Goal: Task Accomplishment & Management: Manage account settings

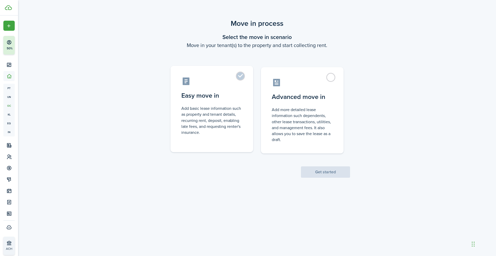
click at [215, 97] on control-radio-card-title "Easy move in" at bounding box center [211, 95] width 61 height 9
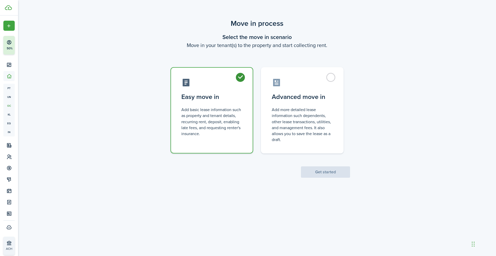
radio input "true"
click at [317, 169] on button "Get started" at bounding box center [325, 171] width 49 height 11
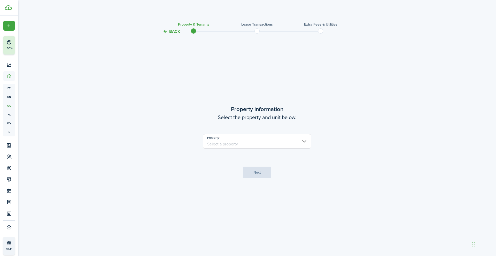
click at [235, 142] on input "Property" at bounding box center [257, 141] width 109 height 14
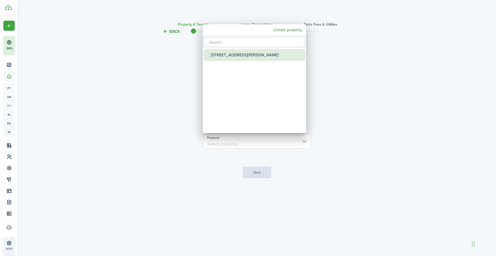
click at [336, 49] on div at bounding box center [248, 128] width 579 height 339
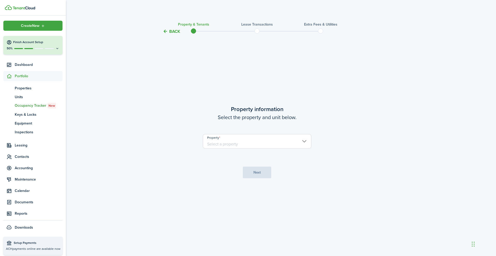
click at [27, 10] on link at bounding box center [35, 7] width 61 height 5
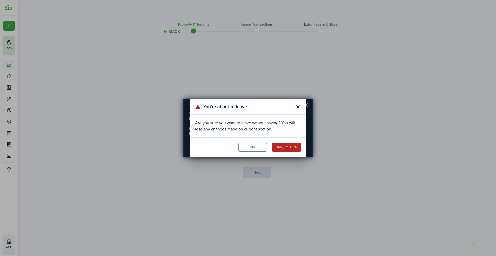
click at [284, 147] on button "Yes, I'm sure" at bounding box center [286, 147] width 29 height 9
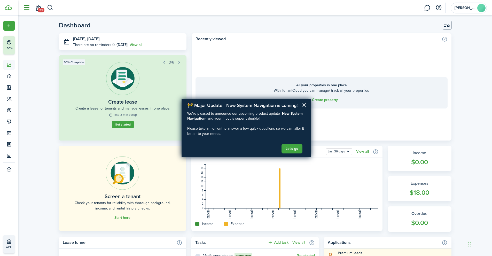
click at [23, 7] on button "button" at bounding box center [27, 8] width 10 height 10
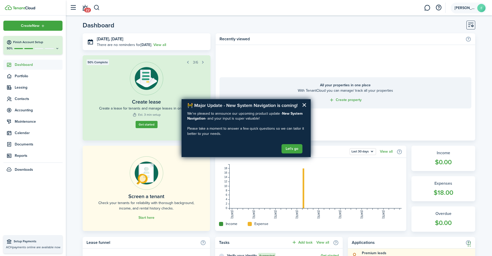
click at [467, 8] on span "[PERSON_NAME]" at bounding box center [465, 8] width 21 height 4
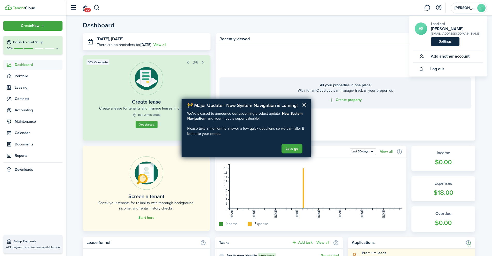
click at [439, 41] on link "Settings" at bounding box center [445, 41] width 28 height 9
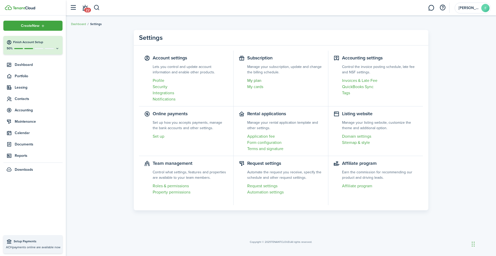
click at [254, 79] on link "My plan" at bounding box center [285, 81] width 76 height 6
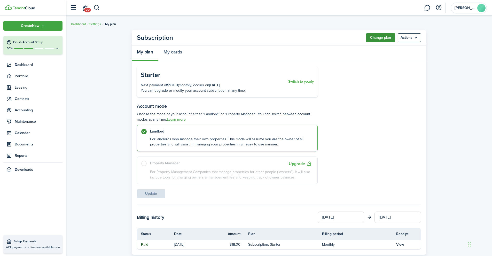
click at [374, 35] on button "Change plan" at bounding box center [380, 37] width 29 height 9
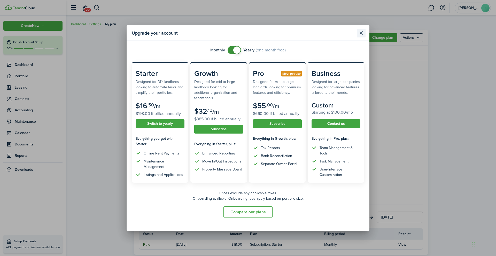
click at [361, 33] on button "Close modal" at bounding box center [361, 33] width 9 height 9
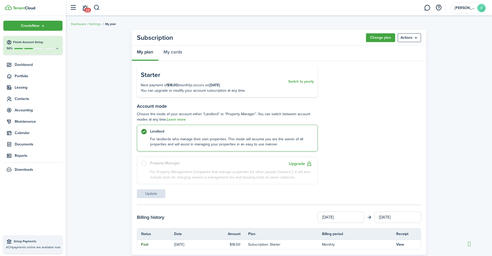
click at [410, 42] on panel-main-header "Subscription Change plan Actions" at bounding box center [279, 38] width 295 height 16
click at [412, 39] on menu-btn "Actions" at bounding box center [409, 37] width 23 height 9
click at [391, 57] on button "Cancel subscription" at bounding box center [398, 58] width 45 height 9
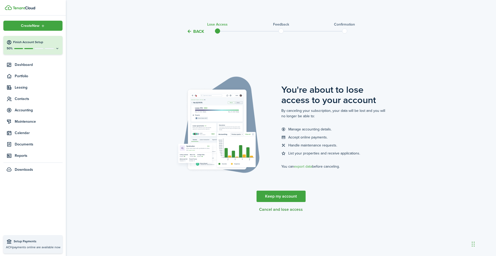
click at [269, 212] on button "Cancel and lose access" at bounding box center [281, 209] width 44 height 5
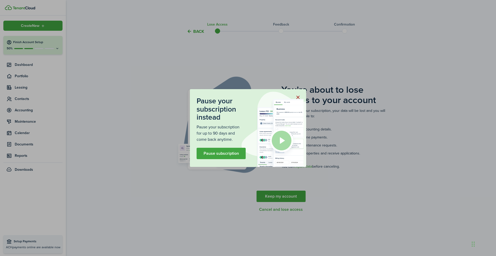
click at [298, 96] on button "button" at bounding box center [298, 97] width 9 height 9
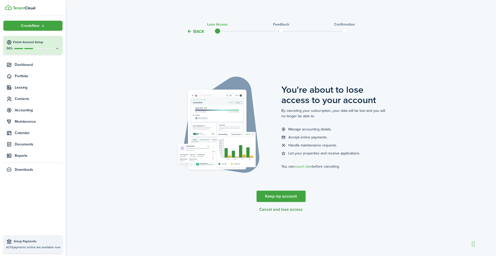
click at [275, 209] on button "Cancel and lose access" at bounding box center [281, 209] width 44 height 5
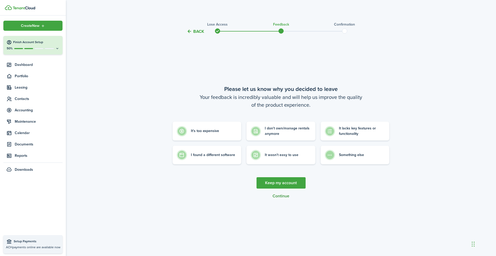
drag, startPoint x: 280, startPoint y: 197, endPoint x: 276, endPoint y: 197, distance: 4.4
click at [280, 198] on button "Continue" at bounding box center [281, 196] width 17 height 5
click at [268, 134] on control-radio-card-description "I don't own/manage rentals anymore" at bounding box center [288, 130] width 47 height 11
radio input "true"
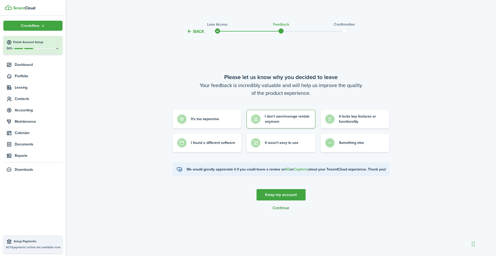
click at [276, 210] on button "Continue" at bounding box center [281, 208] width 17 height 5
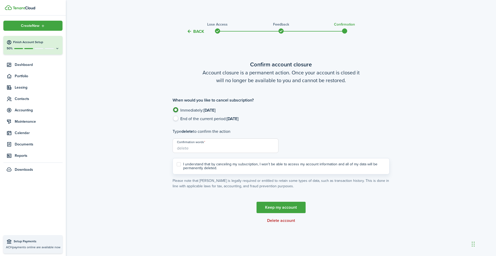
click at [203, 150] on input "Confirmation words" at bounding box center [226, 146] width 106 height 14
type input "delete"
click at [155, 150] on div "Back Lose access Feedback Confirmation Confirm account closure Account closure …" at bounding box center [281, 130] width 430 height 224
click at [178, 164] on label "I understand that by canceling my subscription, I won’t be able to access my ac…" at bounding box center [281, 166] width 209 height 8
click at [177, 166] on input "I understand that by canceling my subscription, I won’t be able to access my ac…" at bounding box center [177, 166] width 0 height 0
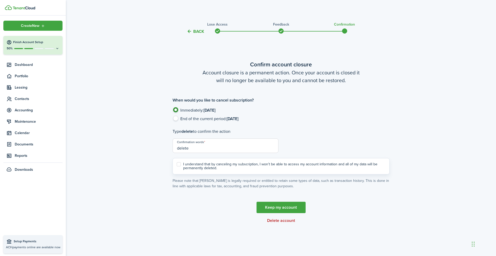
checkbox input "true"
click at [279, 206] on link "Keep my account" at bounding box center [281, 207] width 49 height 11
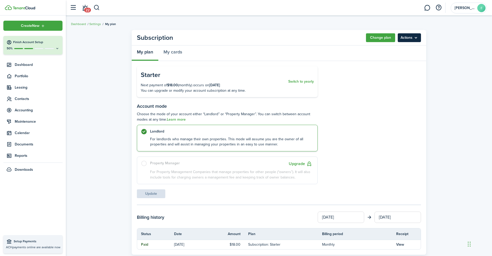
click at [410, 35] on menu-btn "Actions" at bounding box center [409, 37] width 23 height 9
click at [396, 58] on button "Cancel subscription" at bounding box center [398, 58] width 45 height 9
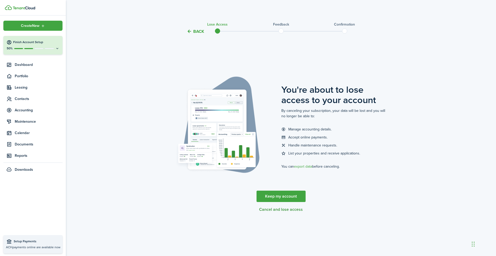
click at [272, 211] on button "Cancel and lose access" at bounding box center [281, 209] width 44 height 5
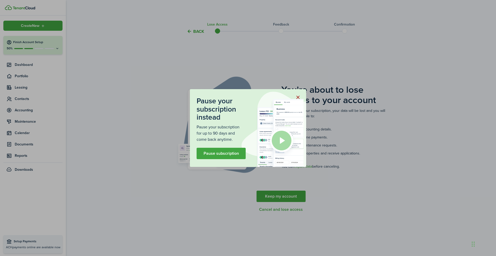
click at [298, 98] on button "button" at bounding box center [298, 97] width 9 height 9
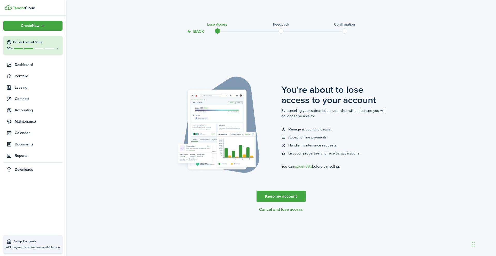
click at [279, 210] on button "Cancel and lose access" at bounding box center [281, 209] width 44 height 5
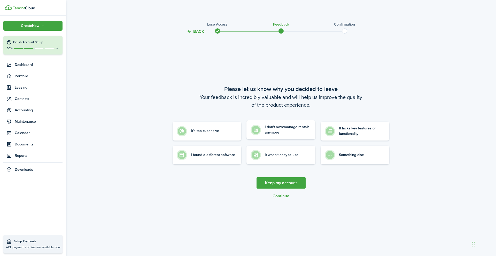
click at [278, 131] on control-radio-card-description "I don't own/manage rentals anymore" at bounding box center [288, 130] width 47 height 11
radio input "true"
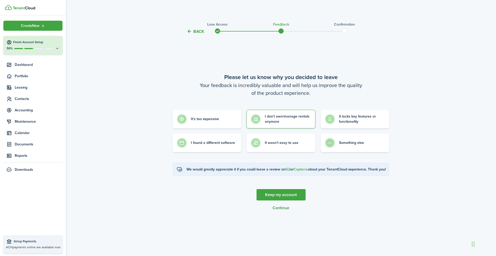
click at [281, 210] on button "Continue" at bounding box center [281, 208] width 17 height 5
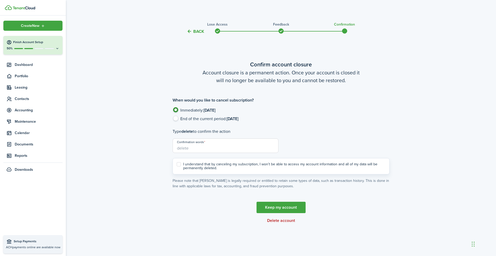
click at [215, 146] on input "Confirmation words" at bounding box center [226, 146] width 106 height 14
type input "delete"
click at [181, 163] on label "I understand that by canceling my subscription, I won’t be able to access my ac…" at bounding box center [281, 166] width 209 height 8
click at [177, 166] on input "I understand that by canceling my subscription, I won’t be able to access my ac…" at bounding box center [177, 166] width 0 height 0
checkbox input "true"
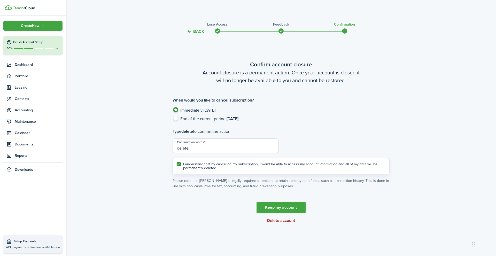
click at [278, 222] on button "Delete account" at bounding box center [281, 220] width 28 height 5
